Goal: Transaction & Acquisition: Subscribe to service/newsletter

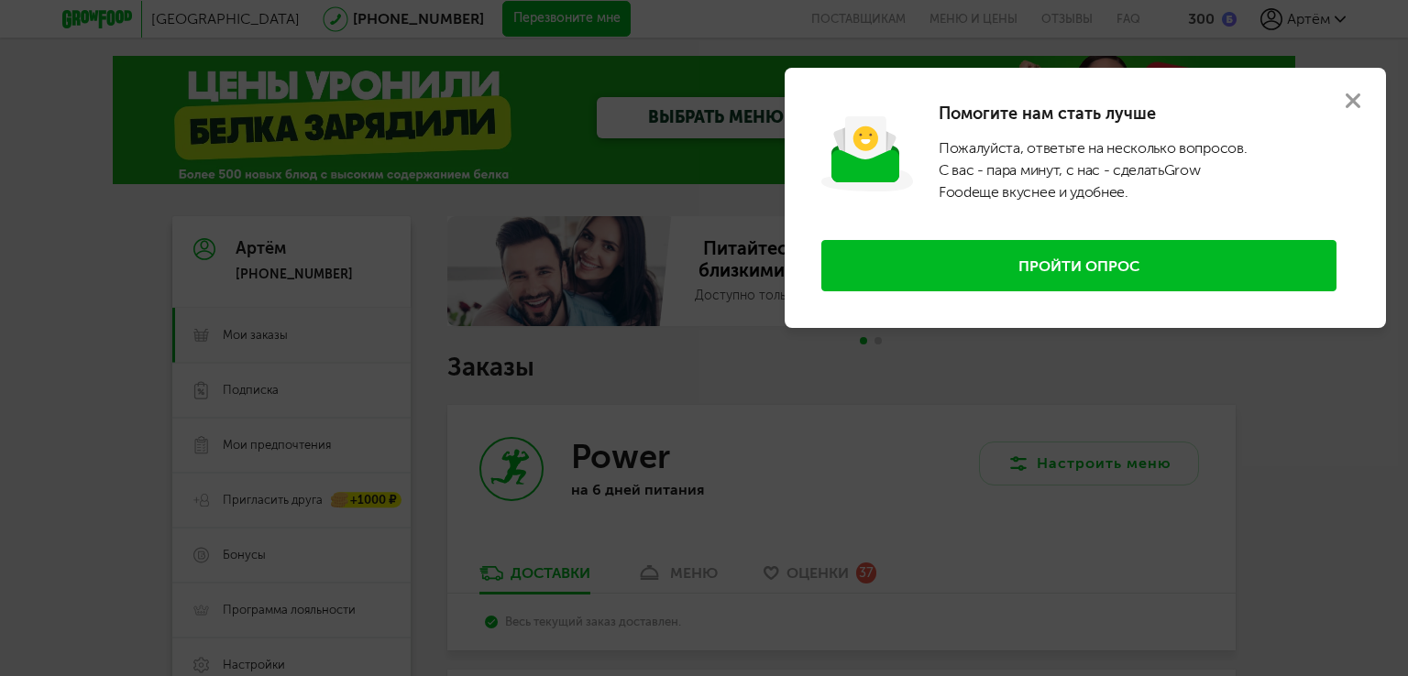
click at [1351, 102] on use at bounding box center [1352, 100] width 15 height 15
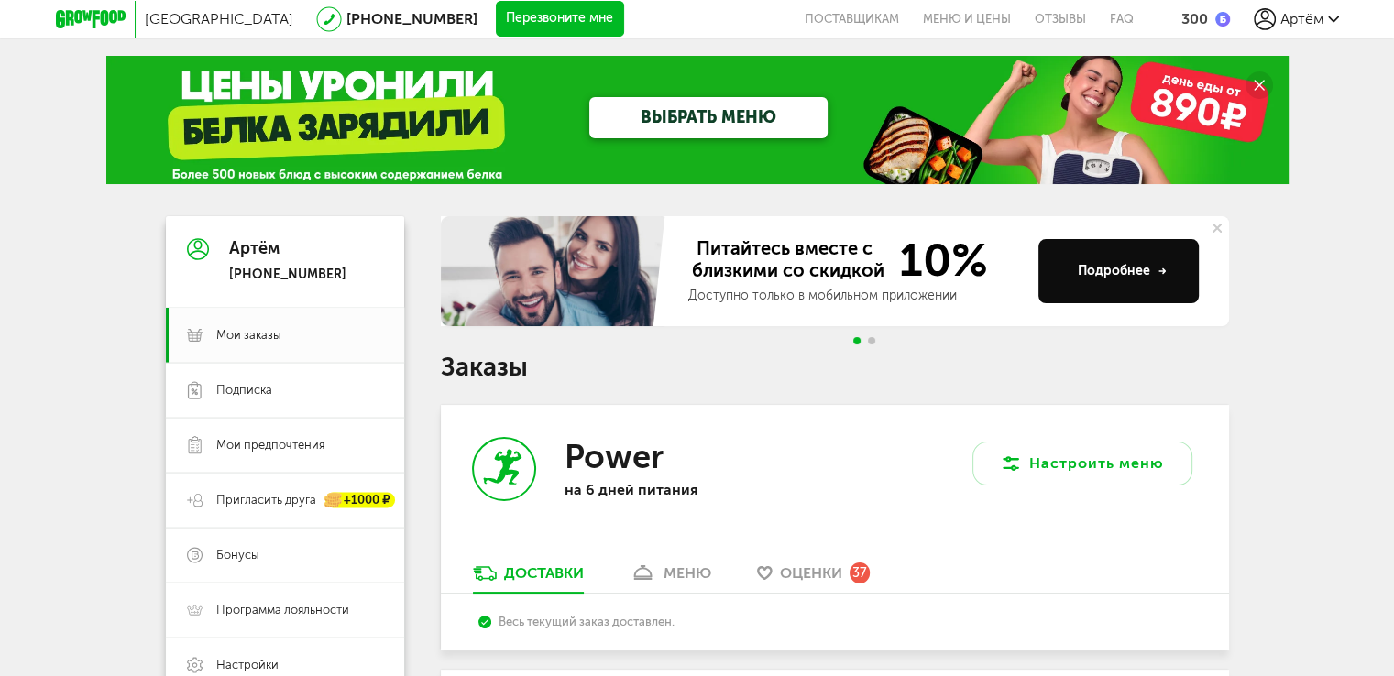
click at [1320, 23] on span "Артём" at bounding box center [1301, 18] width 43 height 17
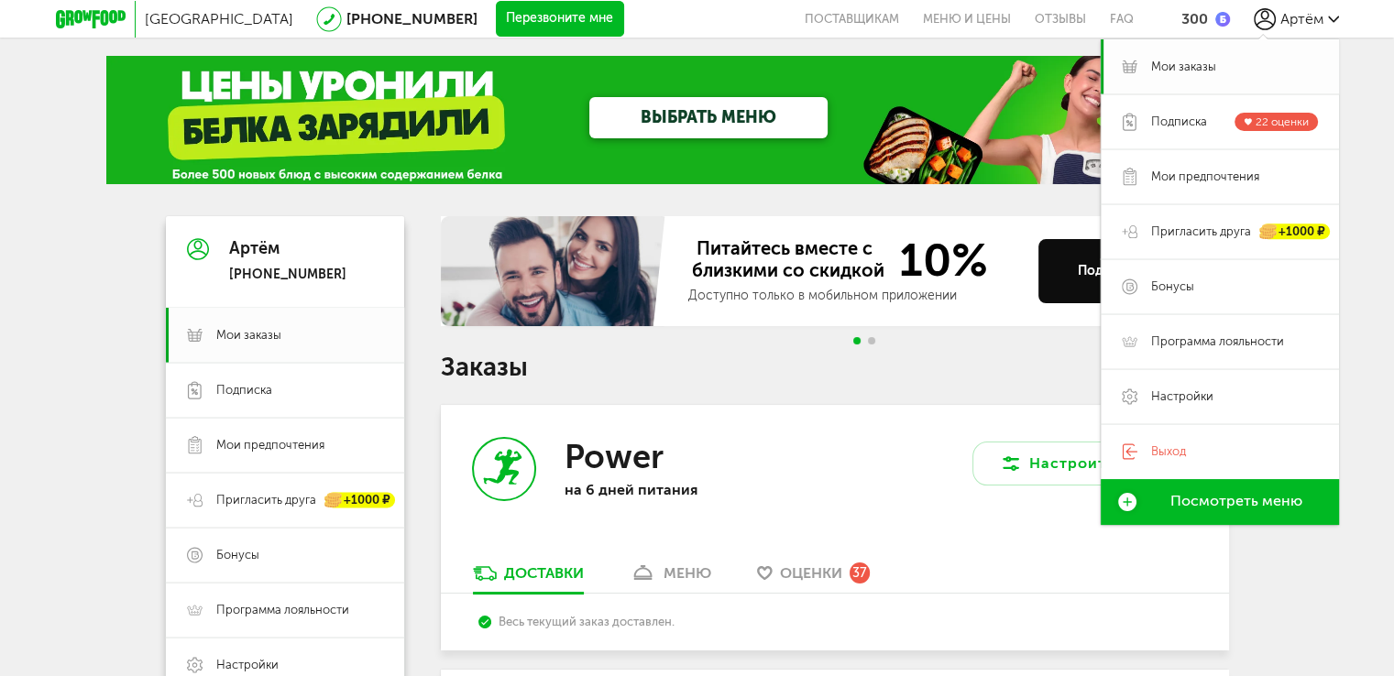
click at [1191, 71] on span "Мои заказы" at bounding box center [1183, 67] width 65 height 16
click at [1170, 128] on span "Подписка" at bounding box center [1179, 122] width 56 height 16
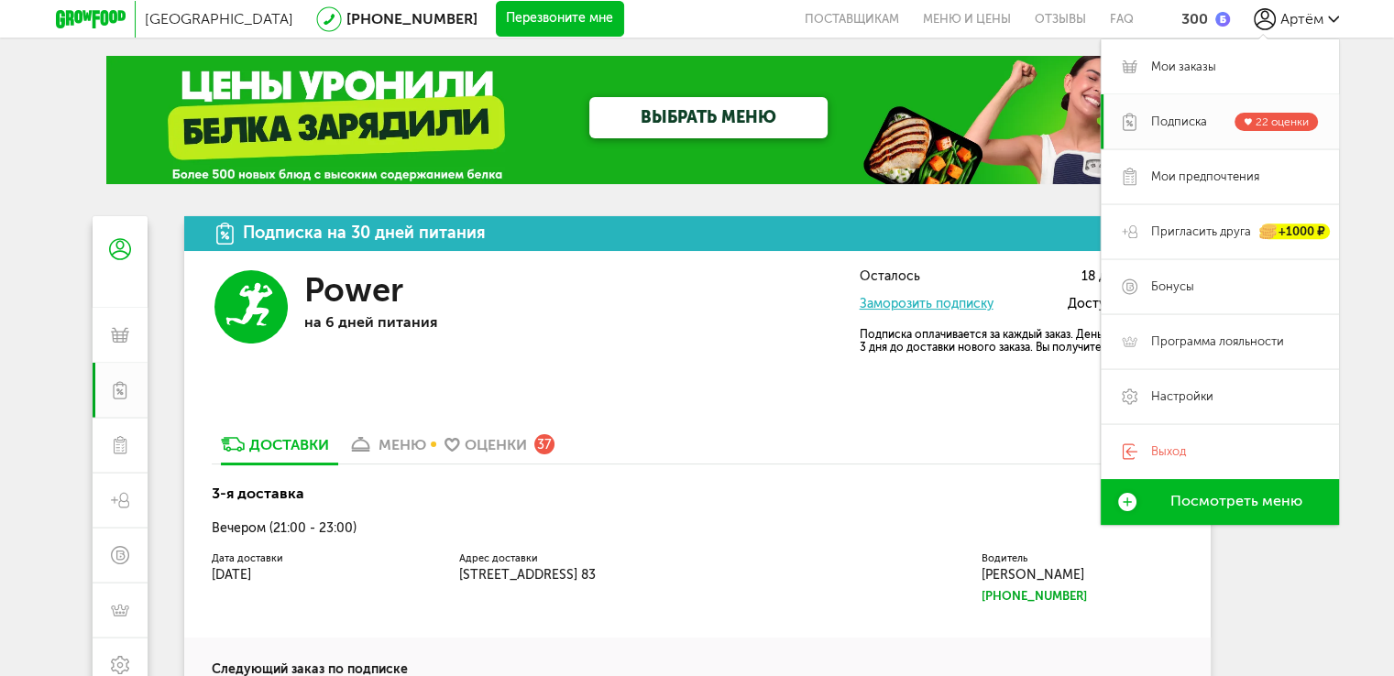
click at [775, 404] on div "Подписка на 30 дней питания Power на 6 дней питания Осталось 18 дней питания За…" at bounding box center [697, 600] width 1026 height 769
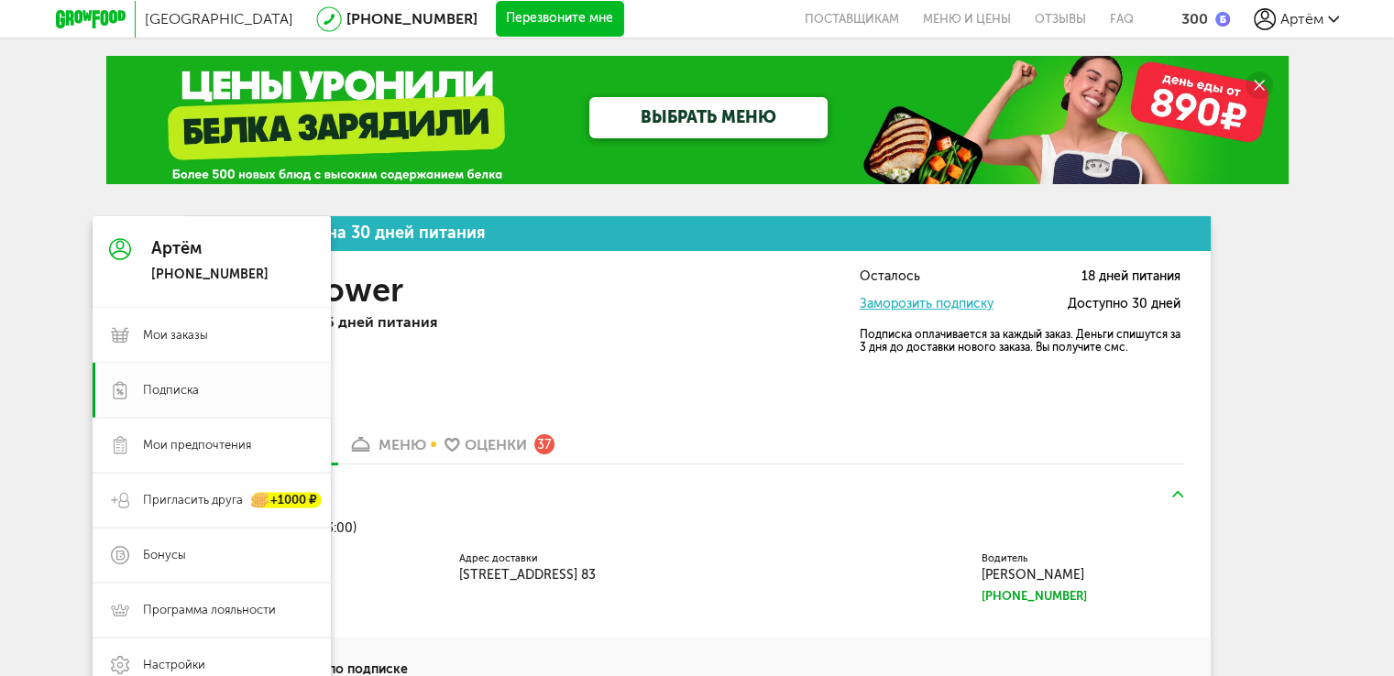
click at [146, 382] on span "Подписка" at bounding box center [171, 390] width 56 height 16
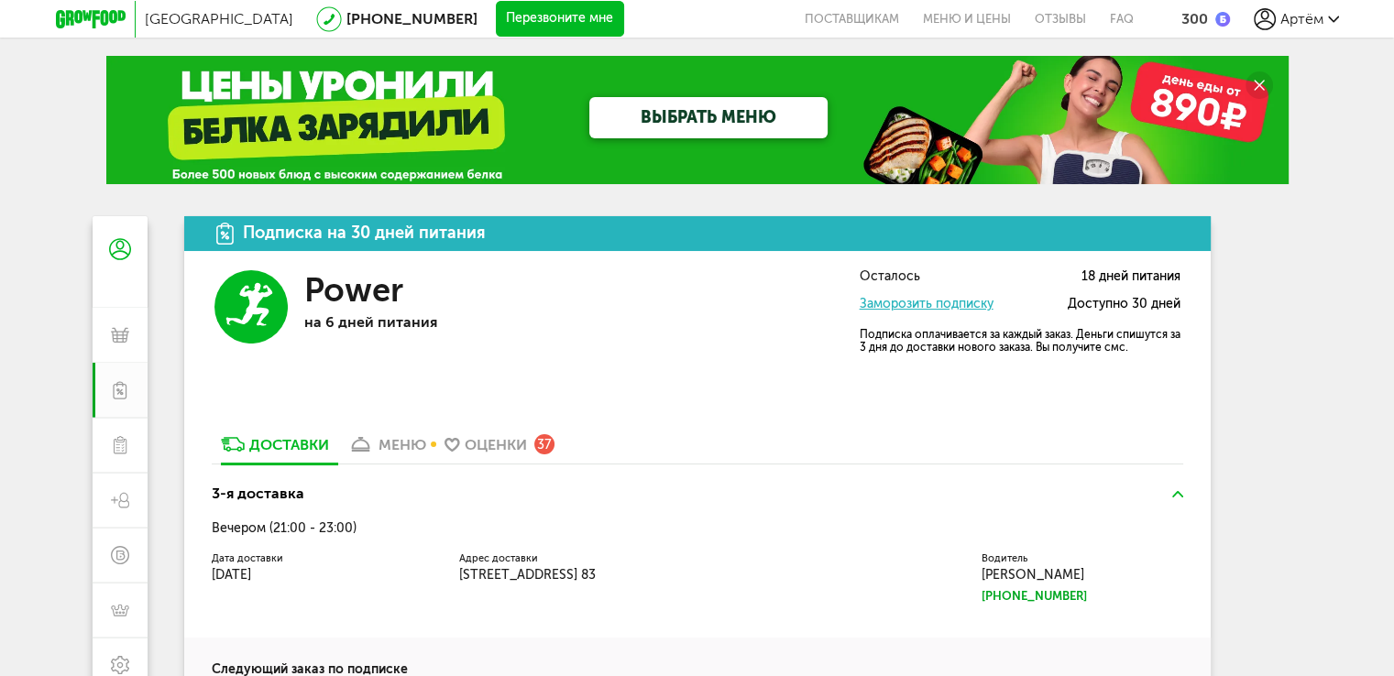
click at [82, 23] on icon at bounding box center [91, 19] width 70 height 18
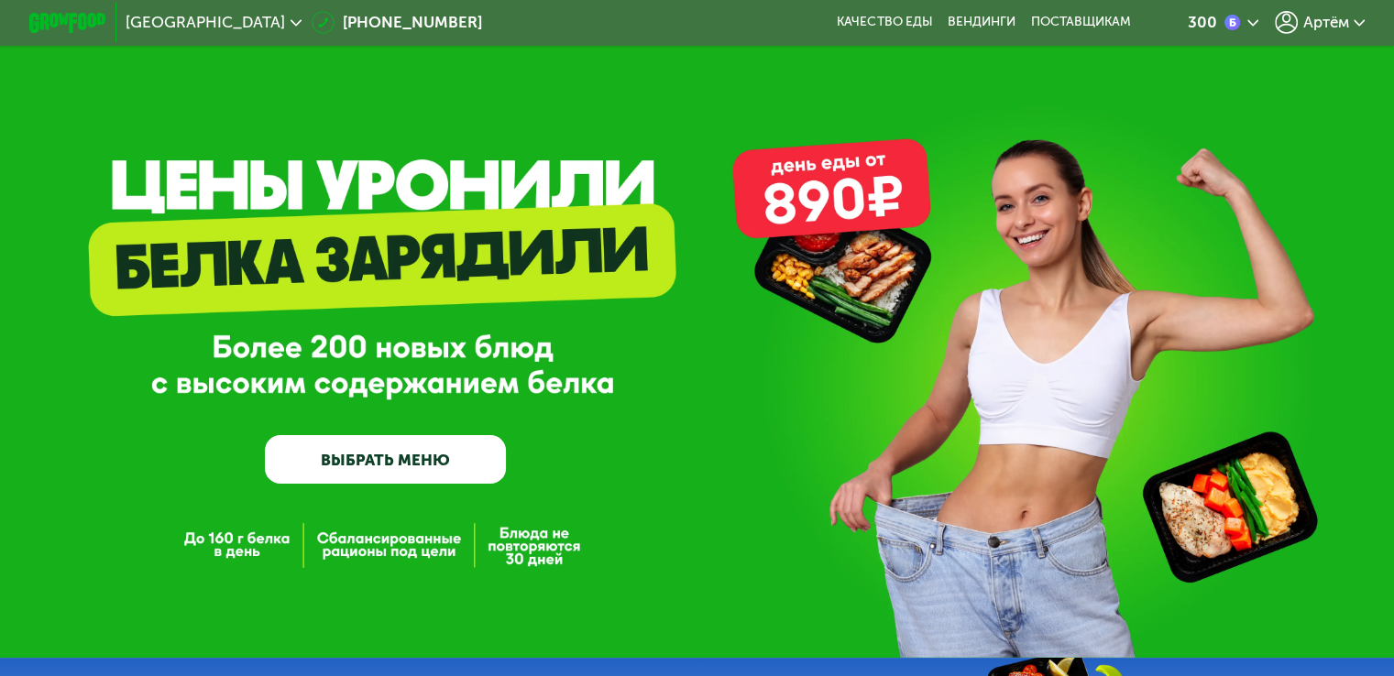
click at [429, 460] on link "ВЫБРАТЬ МЕНЮ" at bounding box center [385, 459] width 241 height 49
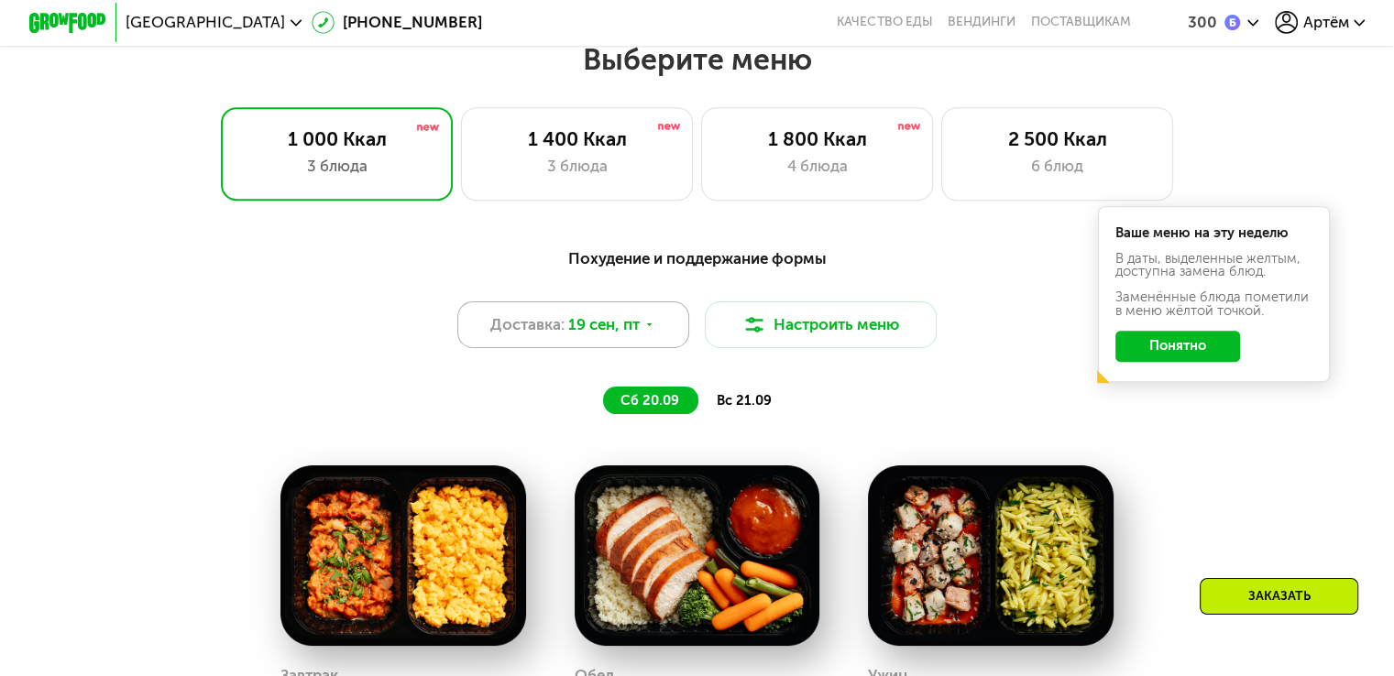
scroll to position [825, 0]
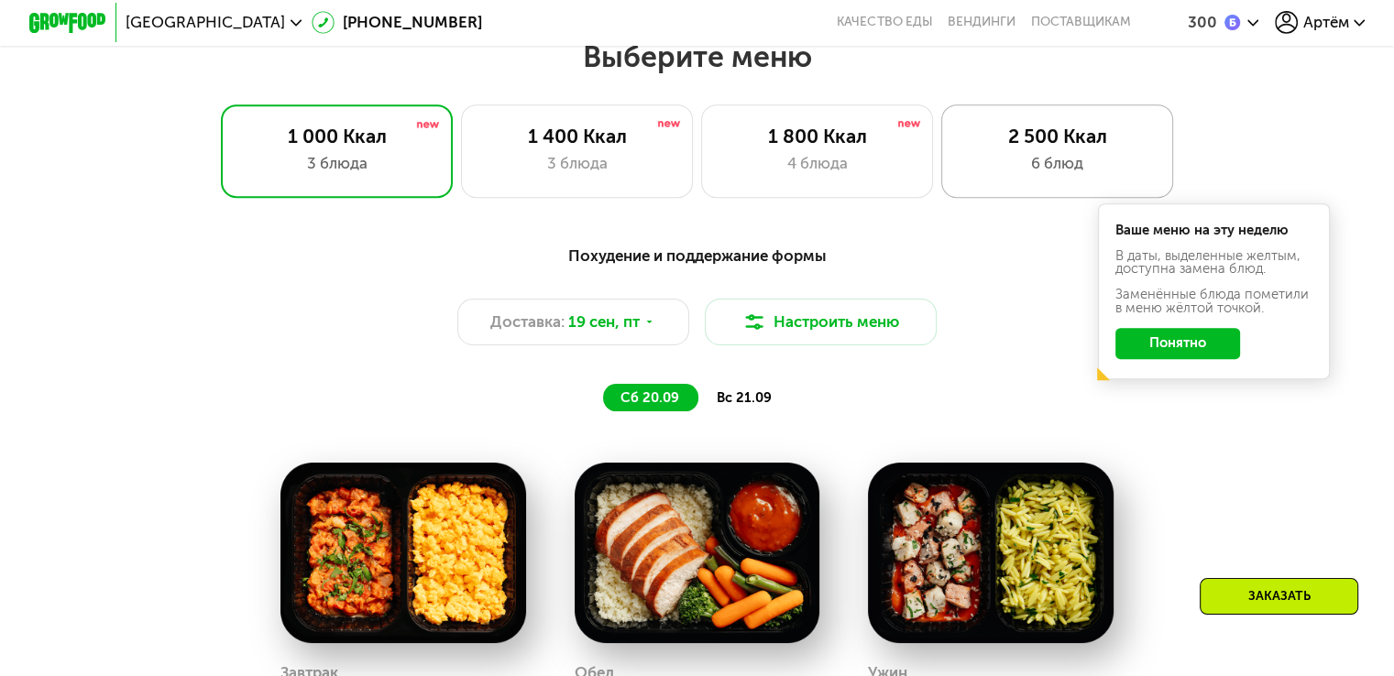
click at [1063, 162] on div "6 блюд" at bounding box center [1057, 163] width 192 height 23
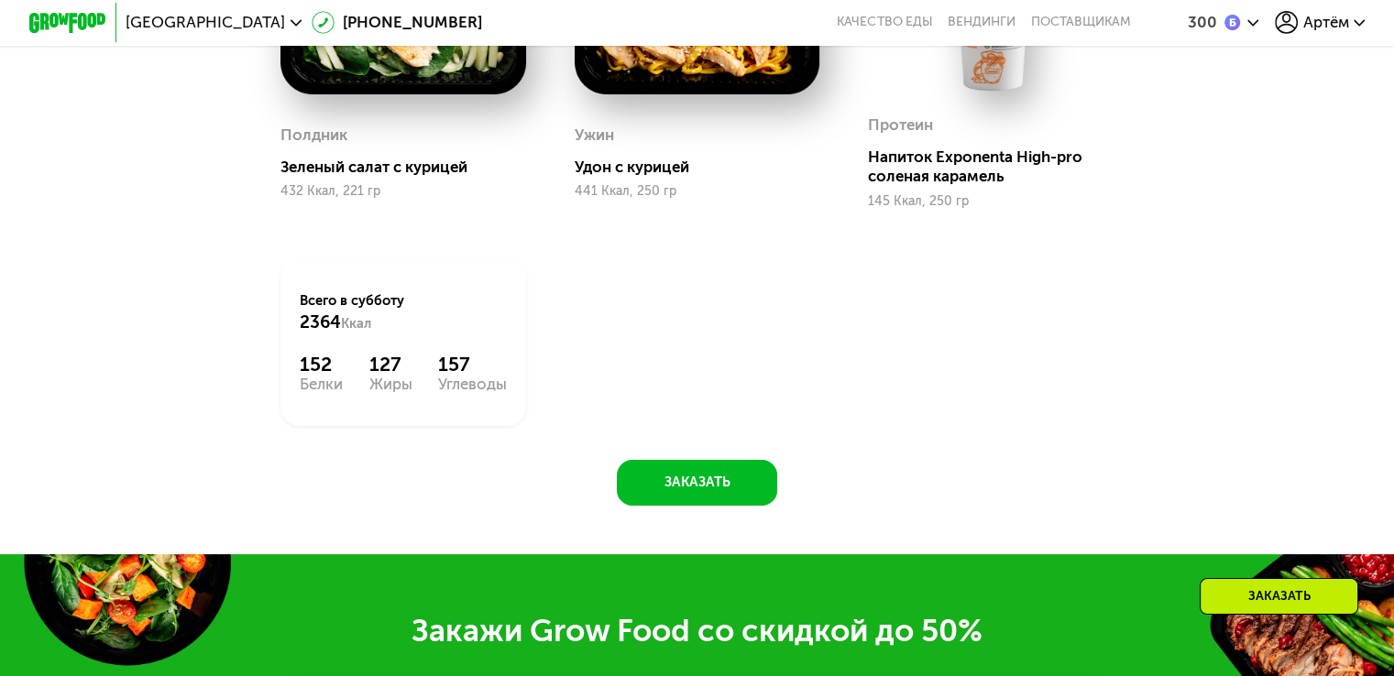
scroll to position [1704, 0]
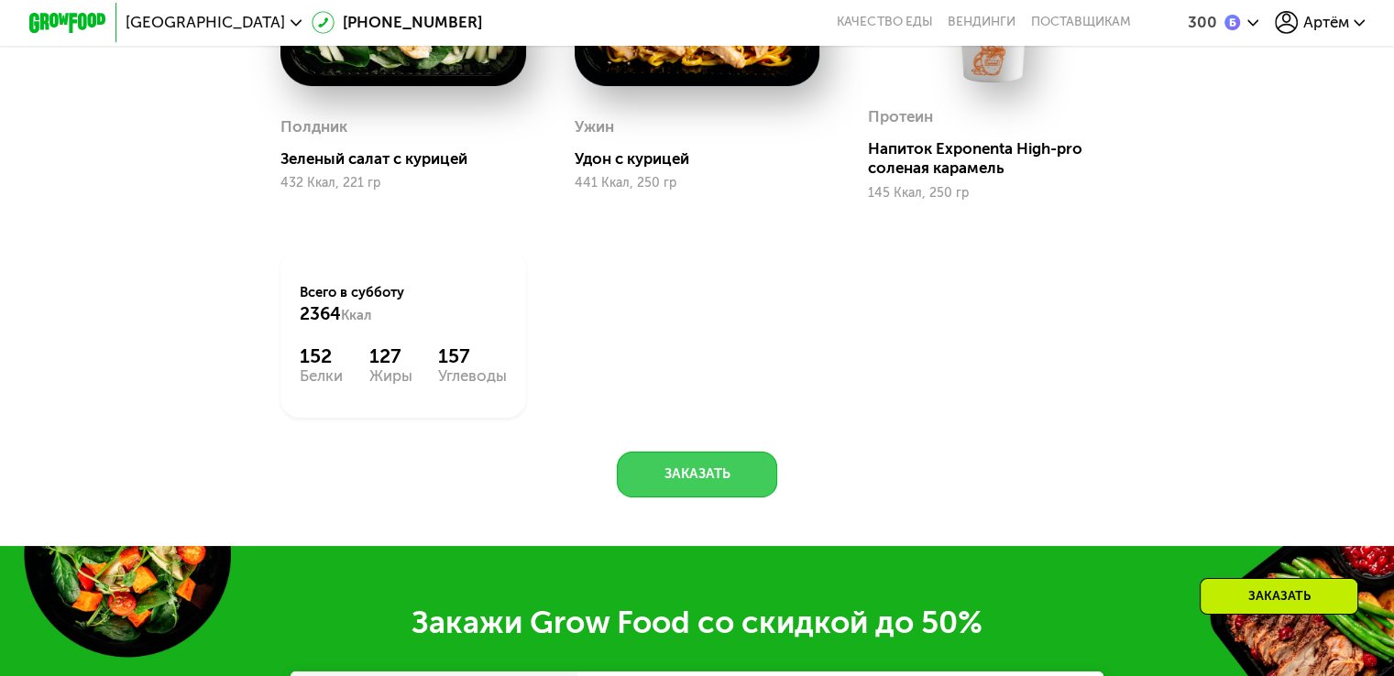
click at [682, 488] on button "Заказать" at bounding box center [697, 475] width 160 height 47
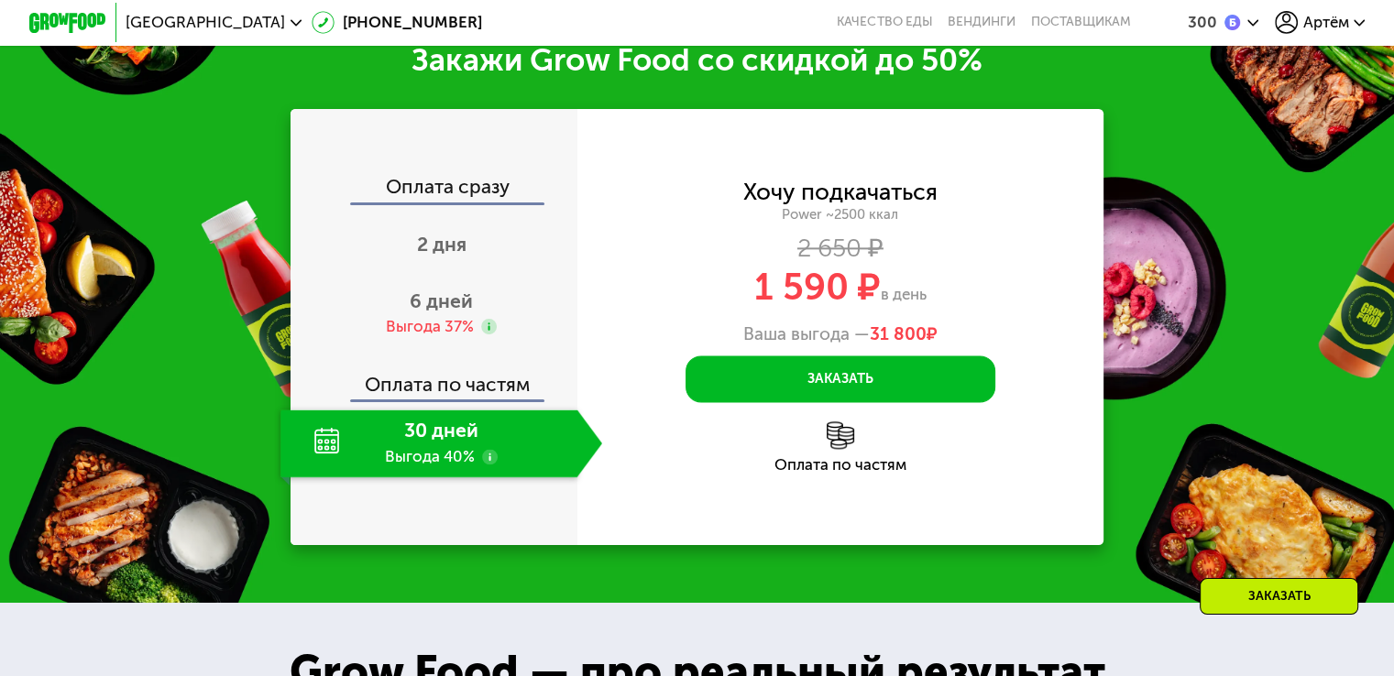
scroll to position [2272, 0]
